Goal: Check status: Check status

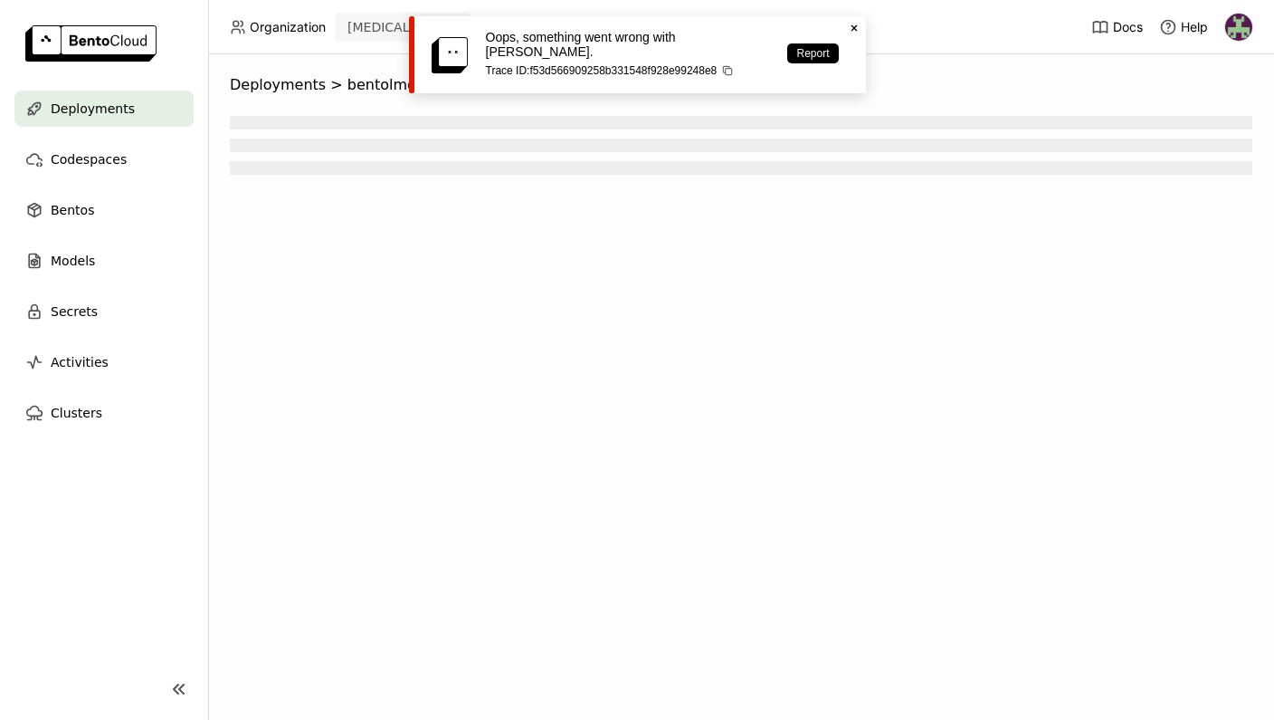
click at [856, 23] on icon "Close" at bounding box center [854, 28] width 14 height 14
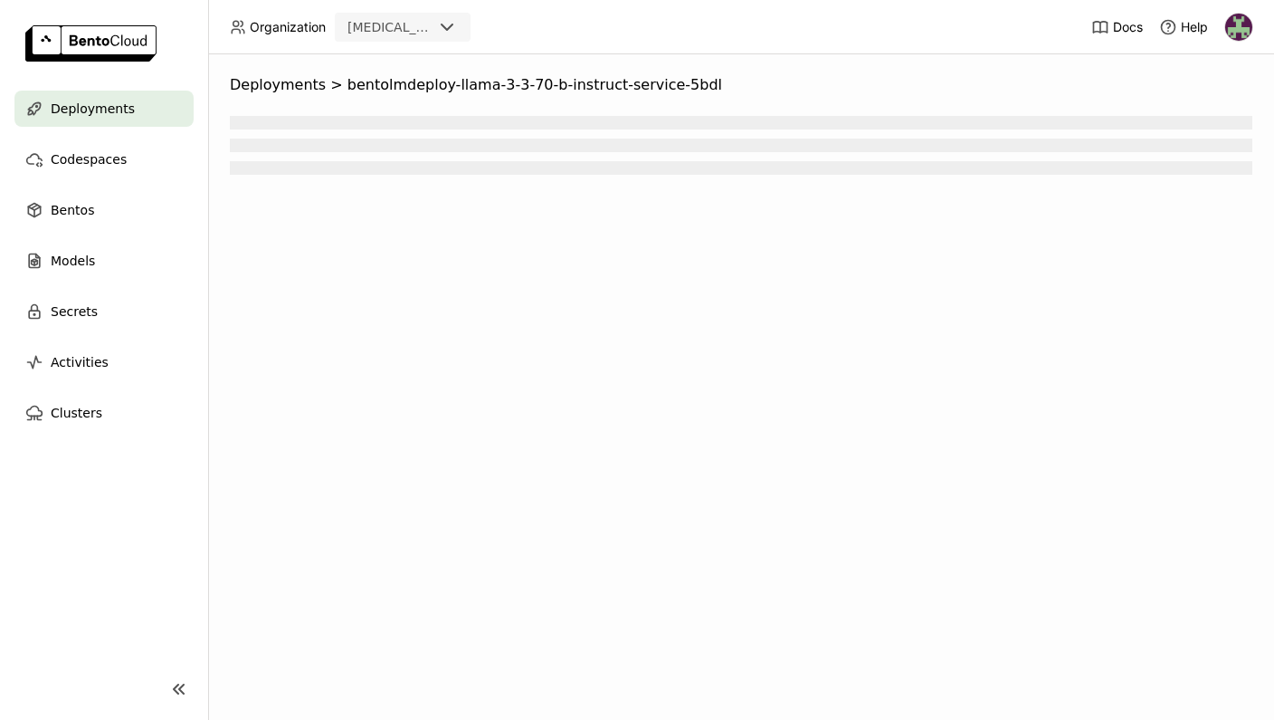
click at [110, 119] on span "Deployments" at bounding box center [93, 109] width 84 height 22
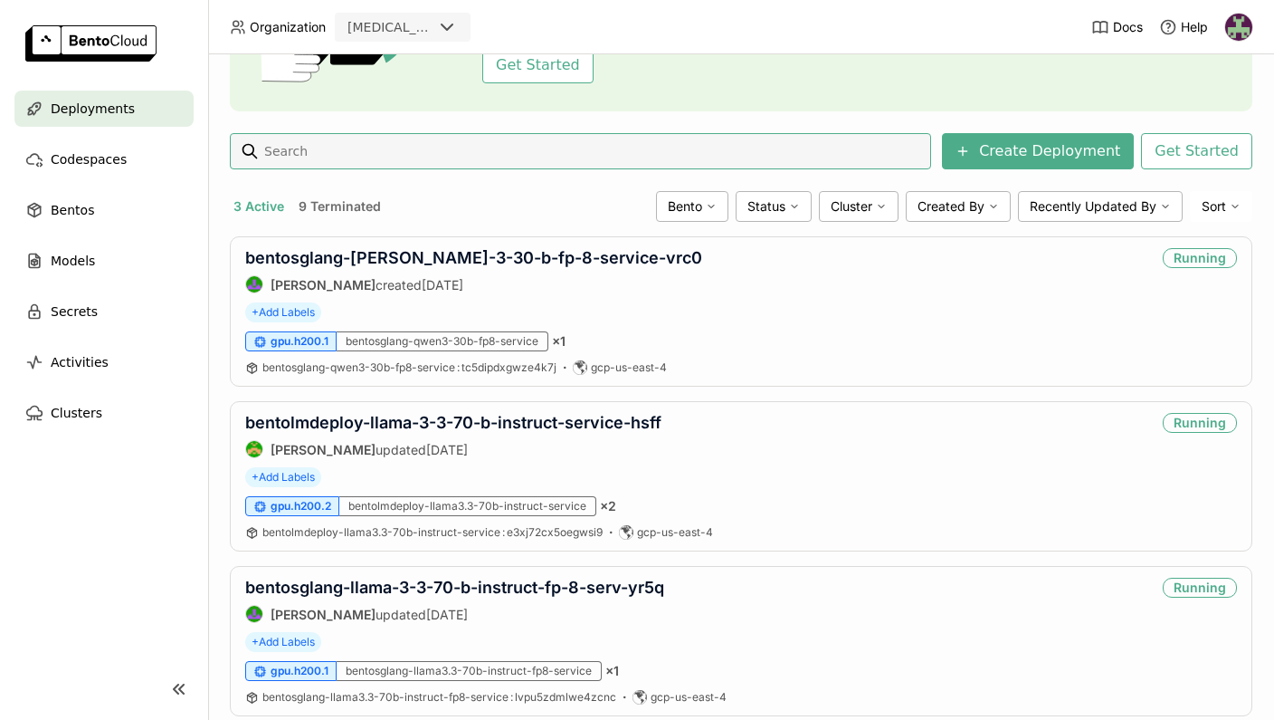
scroll to position [238, 0]
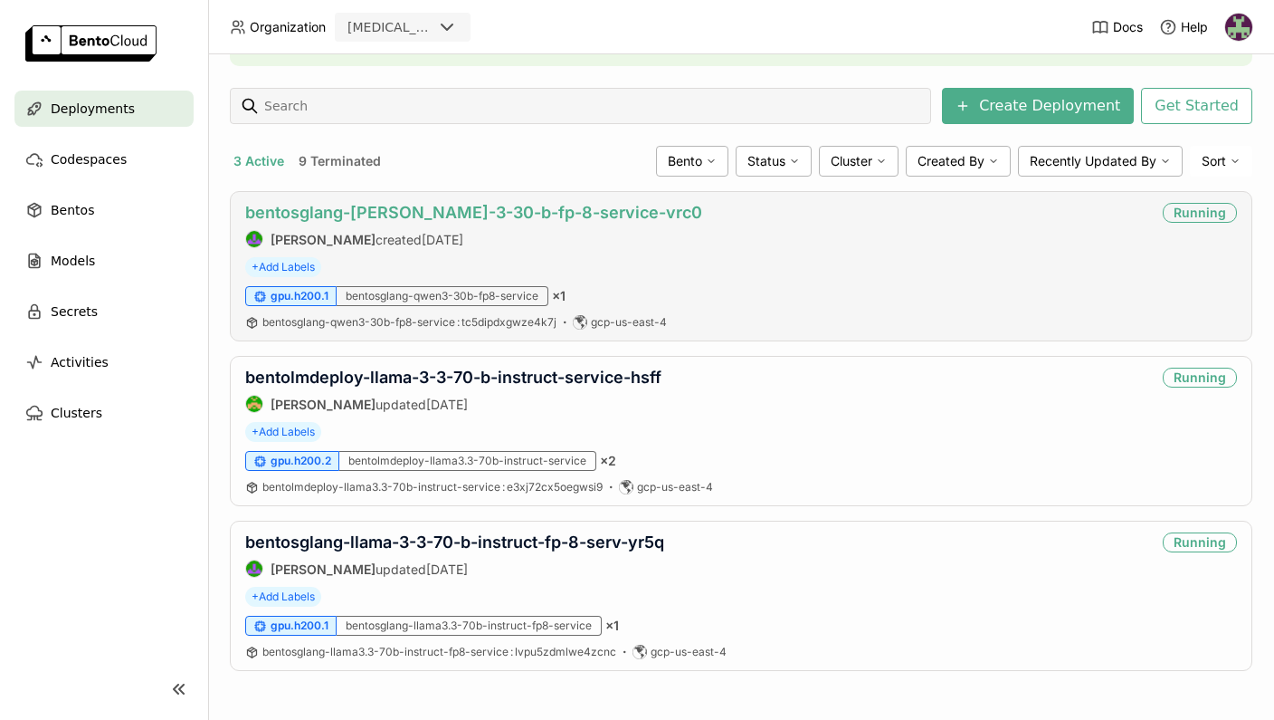
click at [320, 219] on link "bentosglang-[PERSON_NAME]-3-30-b-fp-8-service-vrc0" at bounding box center [473, 212] width 457 height 19
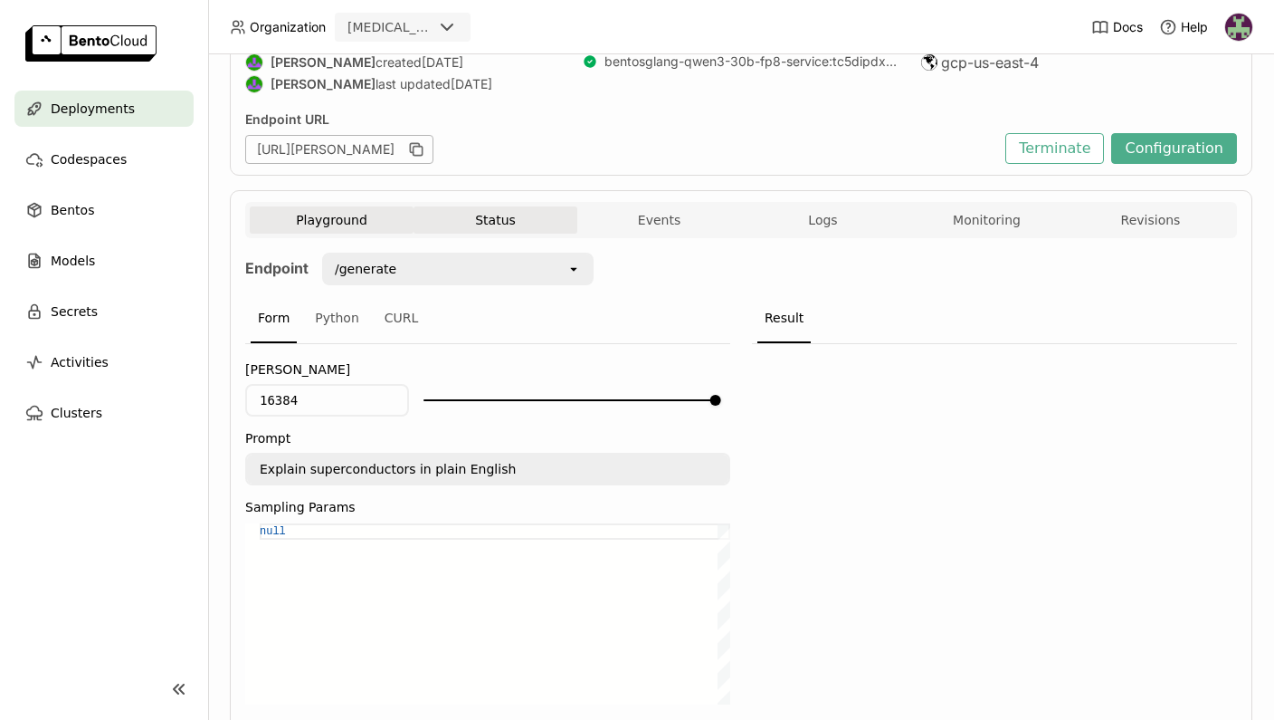
click at [479, 206] on button "Status" at bounding box center [496, 219] width 164 height 27
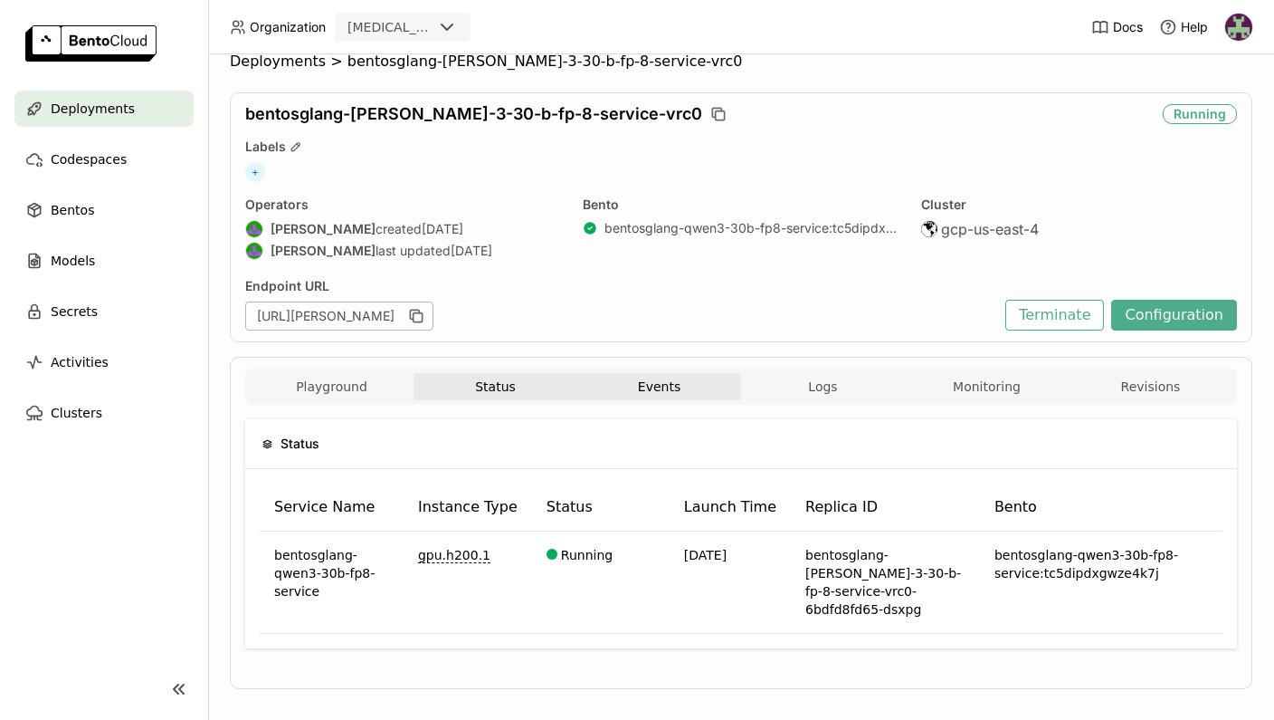
click at [642, 391] on button "Events" at bounding box center [659, 386] width 164 height 27
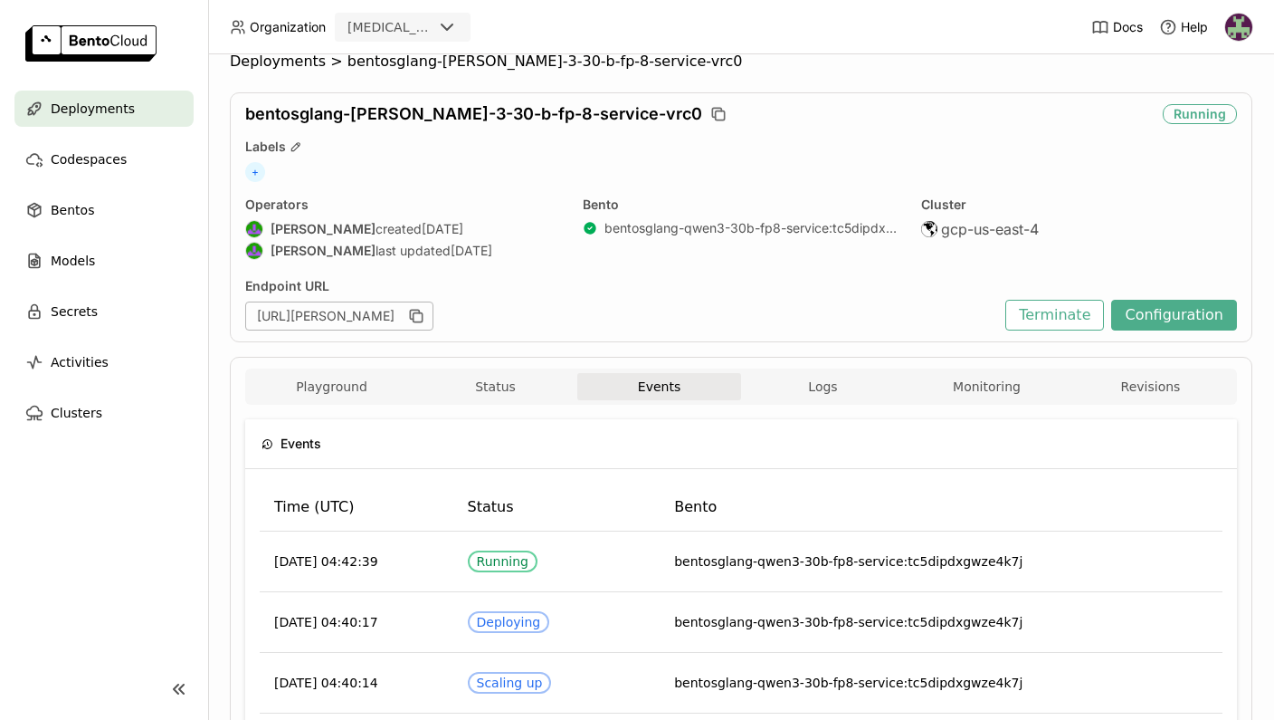
click at [828, 357] on div "Playground Status Events Logs Monitoring Revisions Endpoint /generate open Form…" at bounding box center [741, 641] width 1023 height 568
click at [826, 381] on button "Logs" at bounding box center [823, 386] width 164 height 27
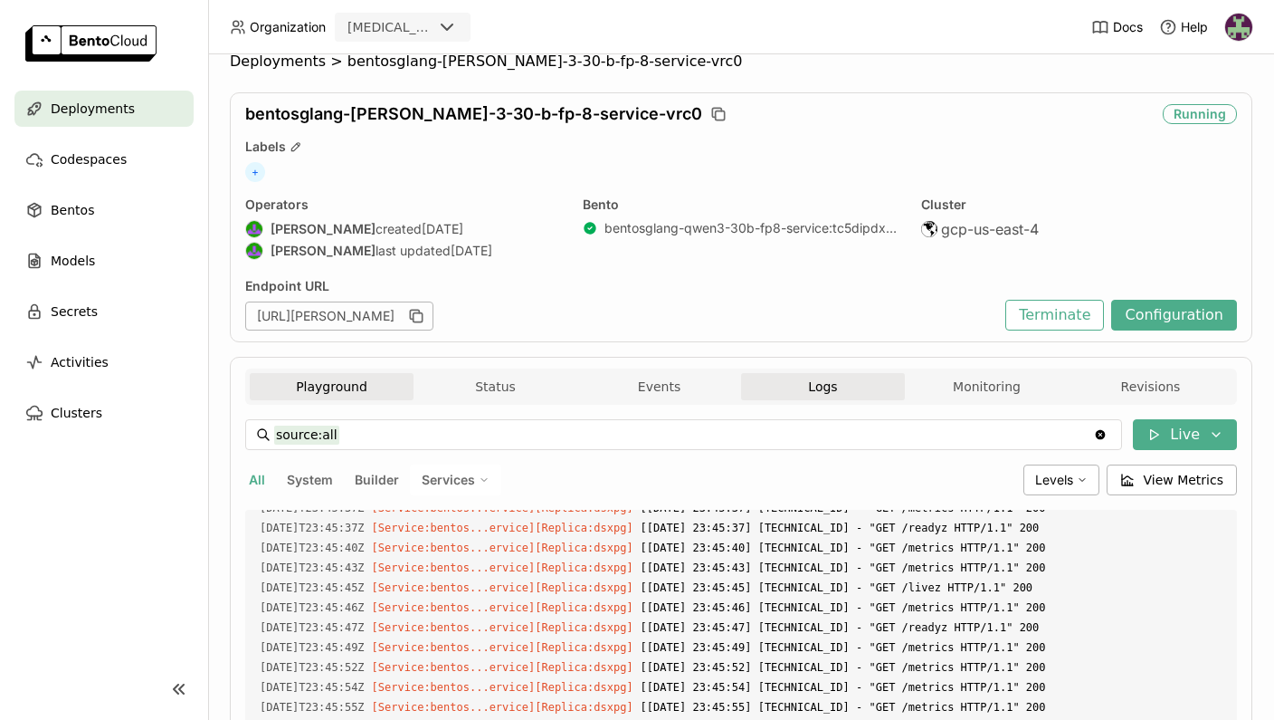
scroll to position [1681, 0]
click at [330, 388] on button "Playground" at bounding box center [332, 386] width 164 height 27
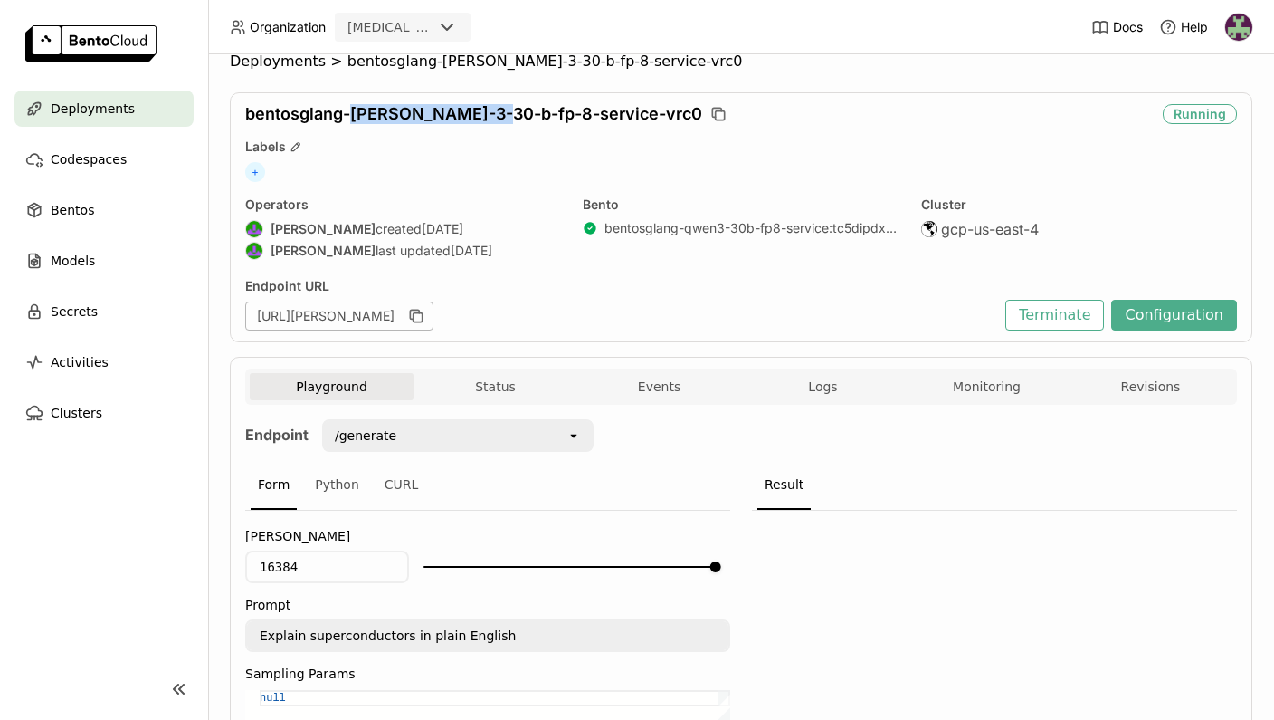
drag, startPoint x: 354, startPoint y: 113, endPoint x: 501, endPoint y: 111, distance: 147.6
click at [501, 111] on span "bentosglang-[PERSON_NAME]-3-30-b-fp-8-service-vrc0" at bounding box center [473, 114] width 457 height 20
copy span "[PERSON_NAME]-3-30-b-fp-8"
